Goal: Task Accomplishment & Management: Manage account settings

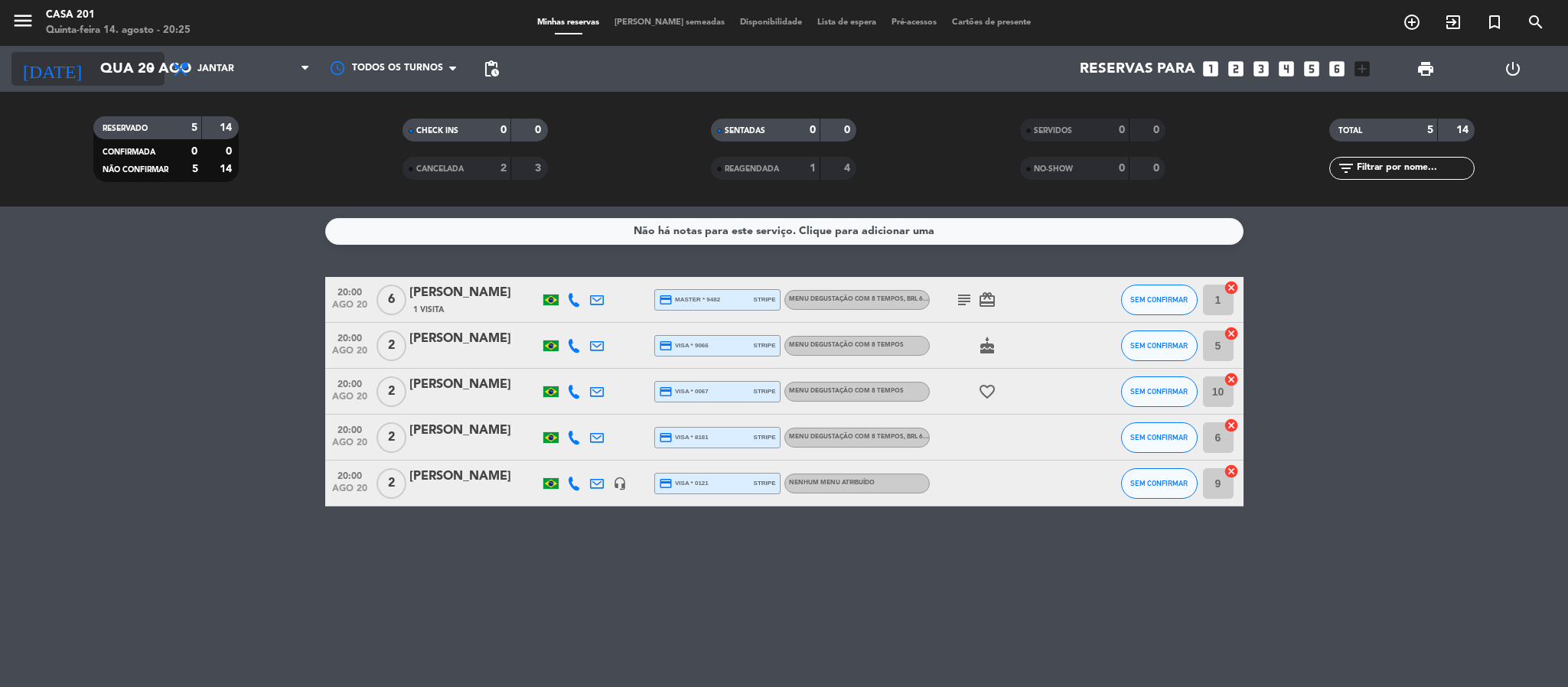
click at [134, 67] on input "Qua 20 ago" at bounding box center [185, 68] width 184 height 32
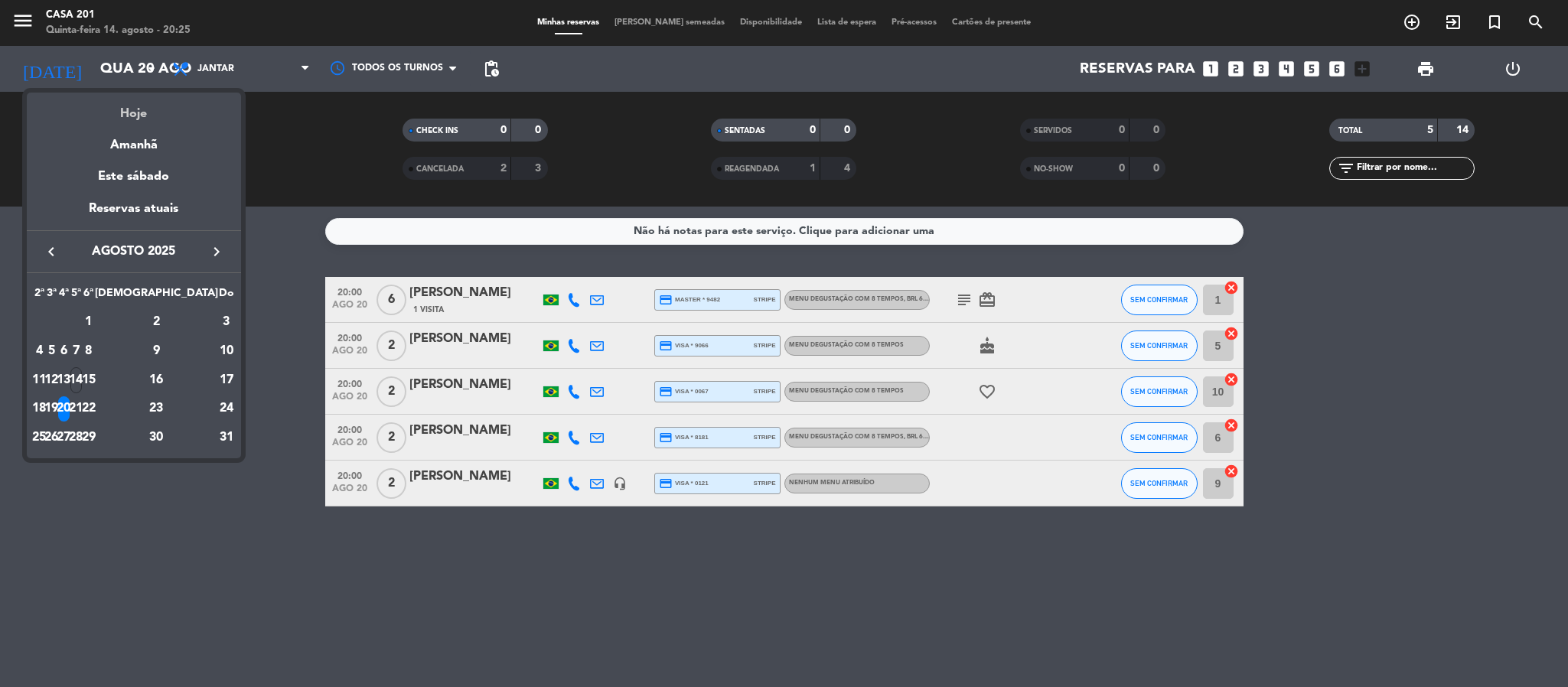
click at [157, 110] on div "Hoje" at bounding box center [134, 108] width 214 height 31
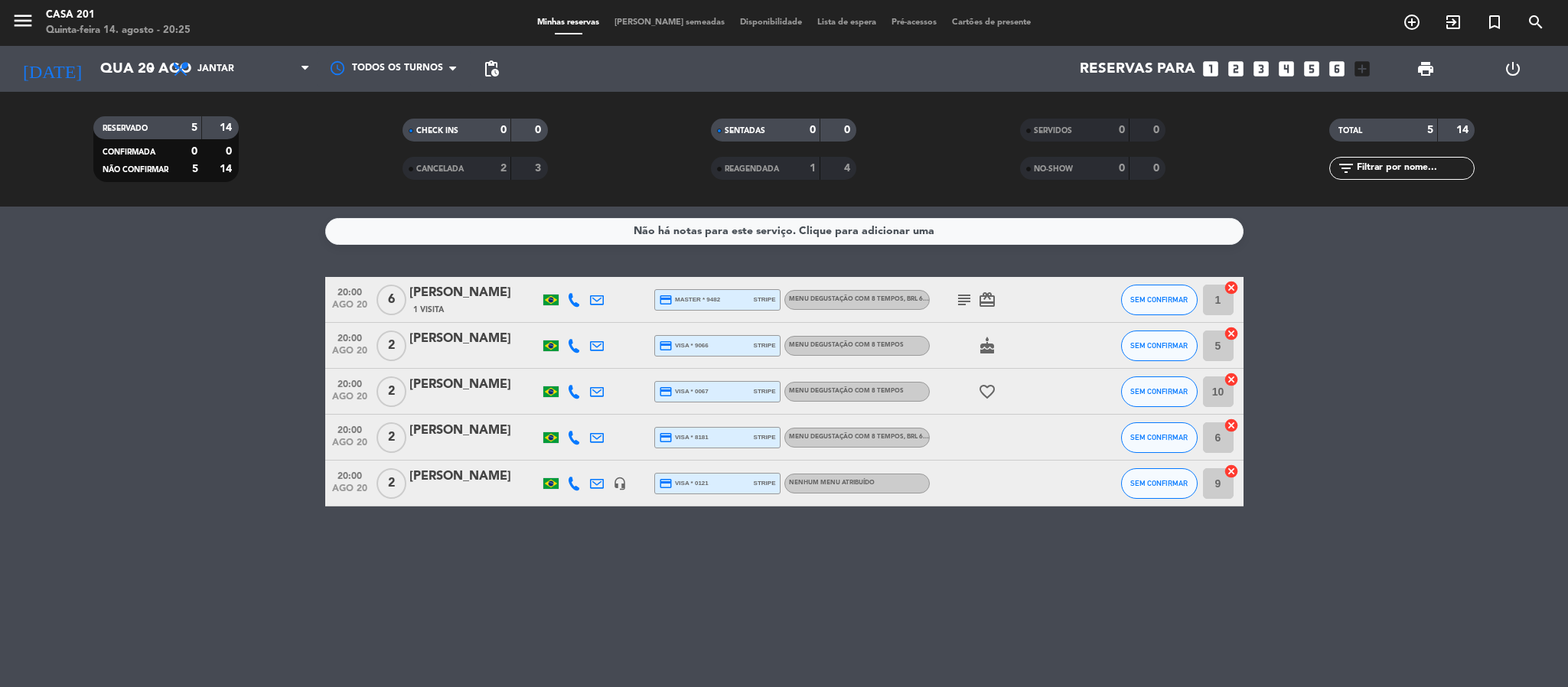
type input "Qui 14 ago"
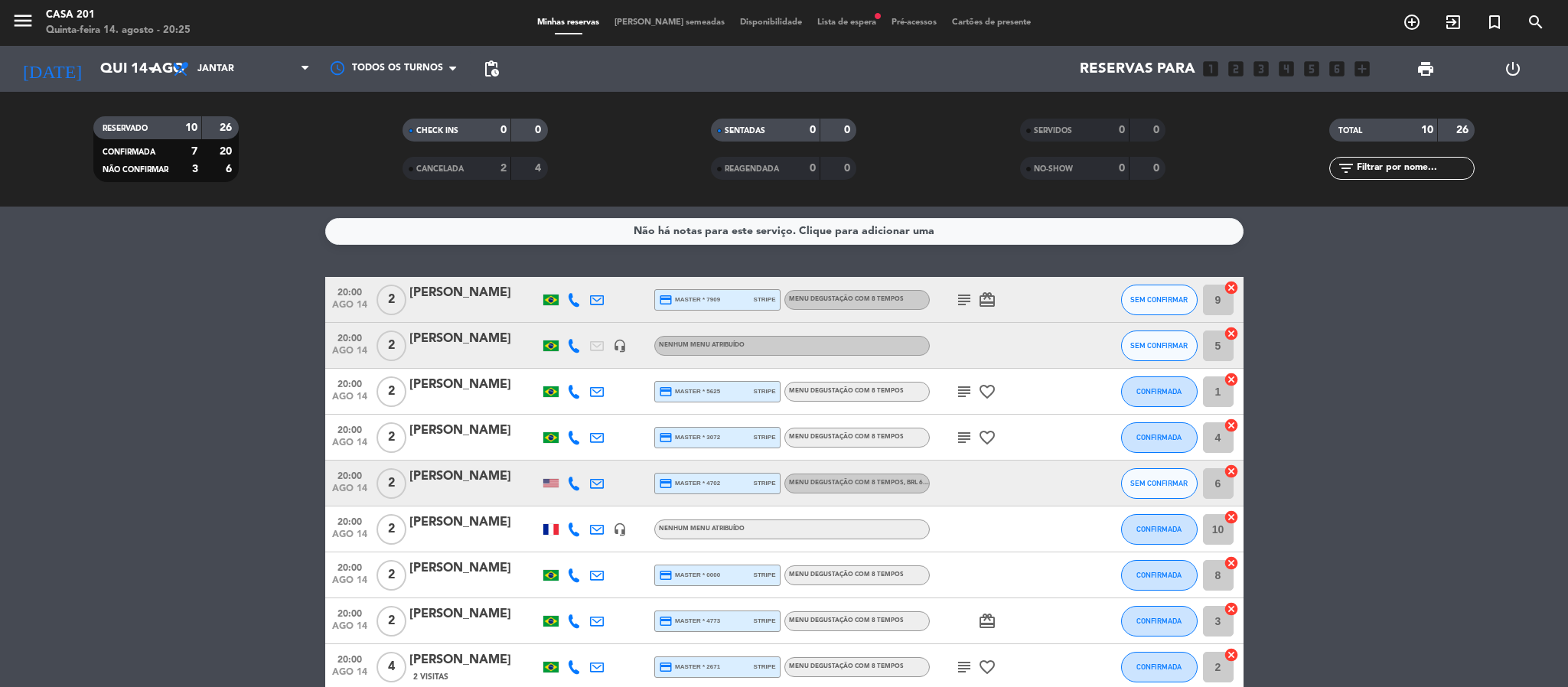
scroll to position [115, 0]
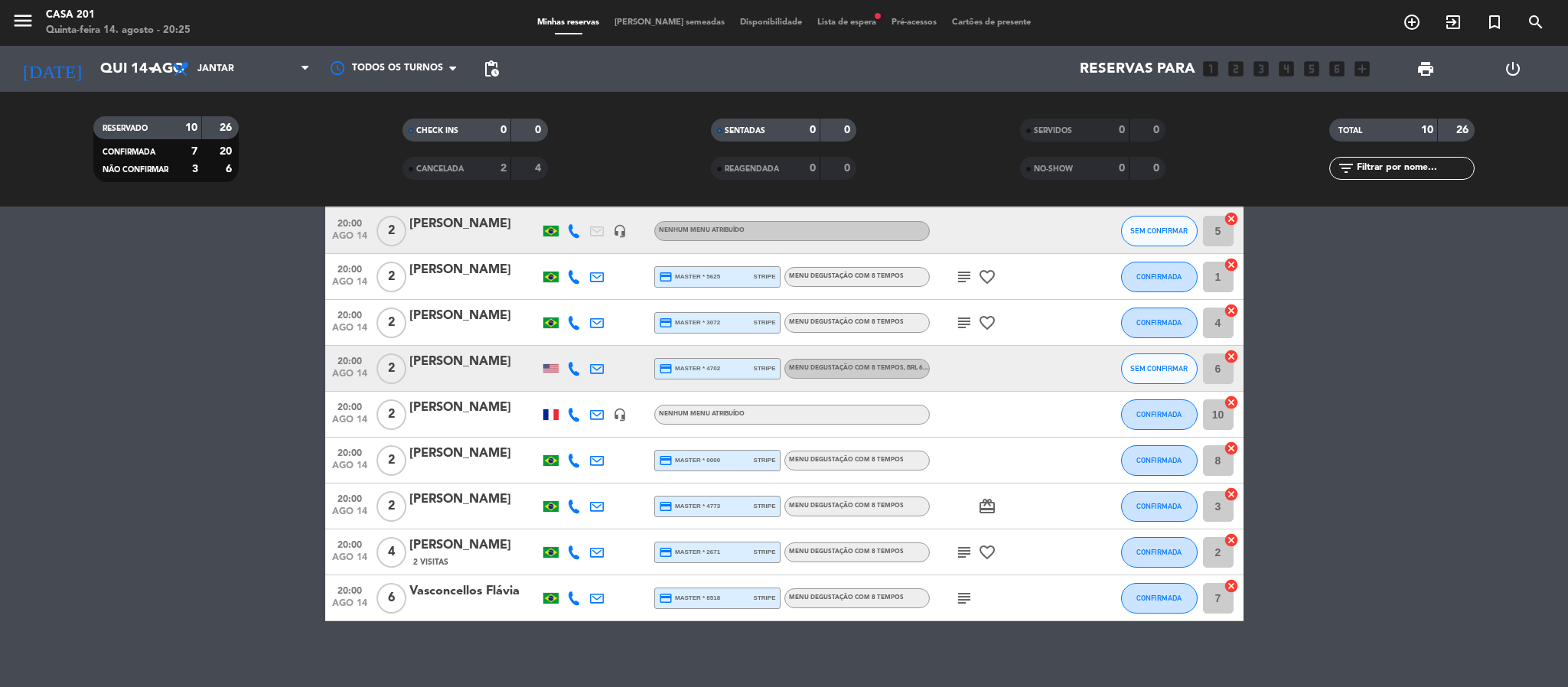
click at [572, 369] on icon at bounding box center [574, 368] width 14 height 14
click at [584, 336] on span "content_paste" at bounding box center [590, 342] width 12 height 12
click at [180, 444] on bookings-row "20:00 [DATE] 2 [PERSON_NAME] credit_card master * 7909 stripe Menu degustação c…" at bounding box center [784, 391] width 1568 height 459
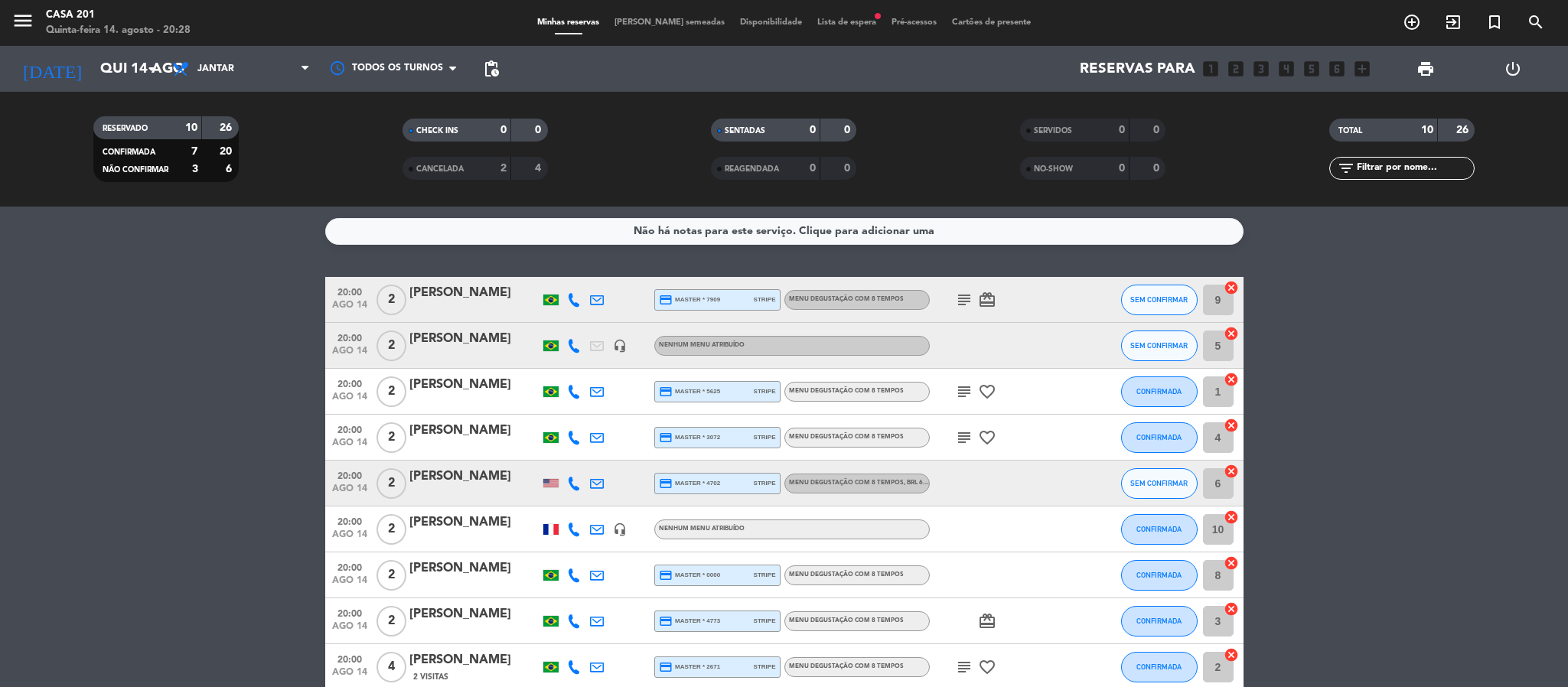
click at [571, 484] on icon at bounding box center [574, 483] width 14 height 14
click at [584, 455] on span "content_paste" at bounding box center [590, 457] width 12 height 12
click at [719, 386] on span "credit_card master * 5625" at bounding box center [690, 391] width 62 height 14
click at [758, 485] on span "stripe" at bounding box center [765, 483] width 22 height 10
